Goal: Information Seeking & Learning: Learn about a topic

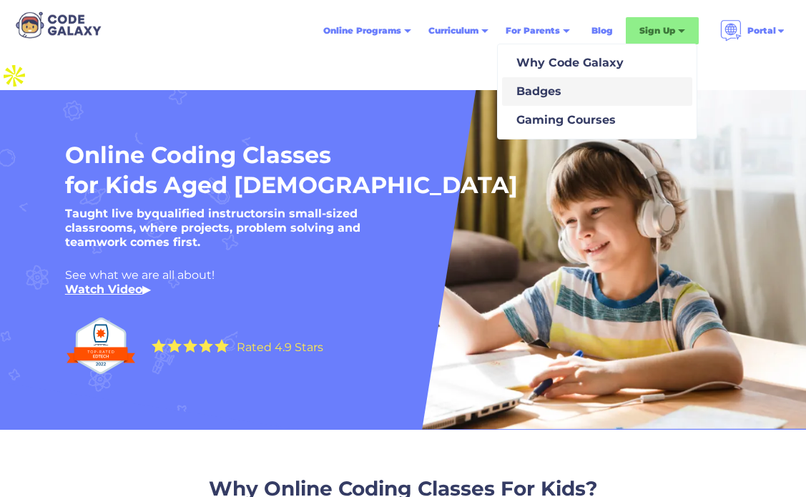
click at [543, 94] on div "Badges" at bounding box center [535, 91] width 51 height 17
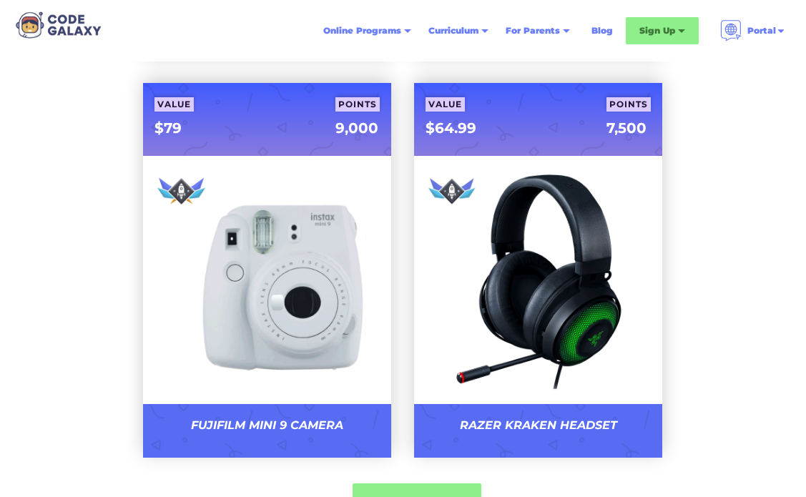
scroll to position [2235, 0]
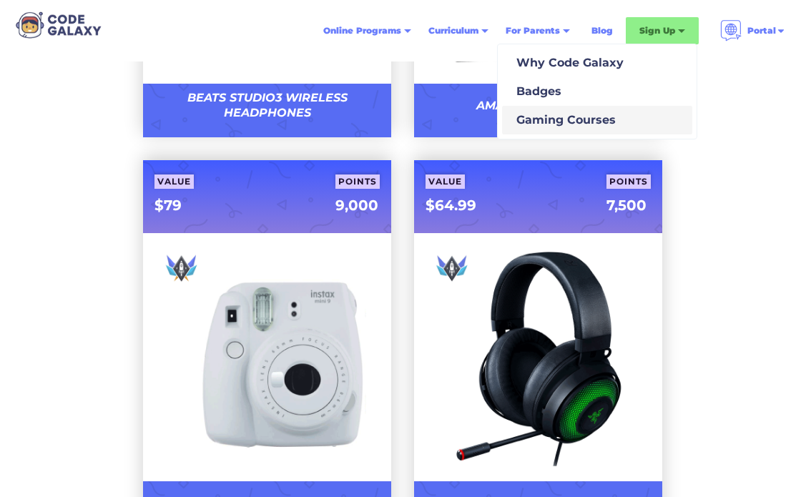
click at [555, 124] on div "Gaming Courses" at bounding box center [562, 120] width 105 height 17
